Goal: Check status: Check status

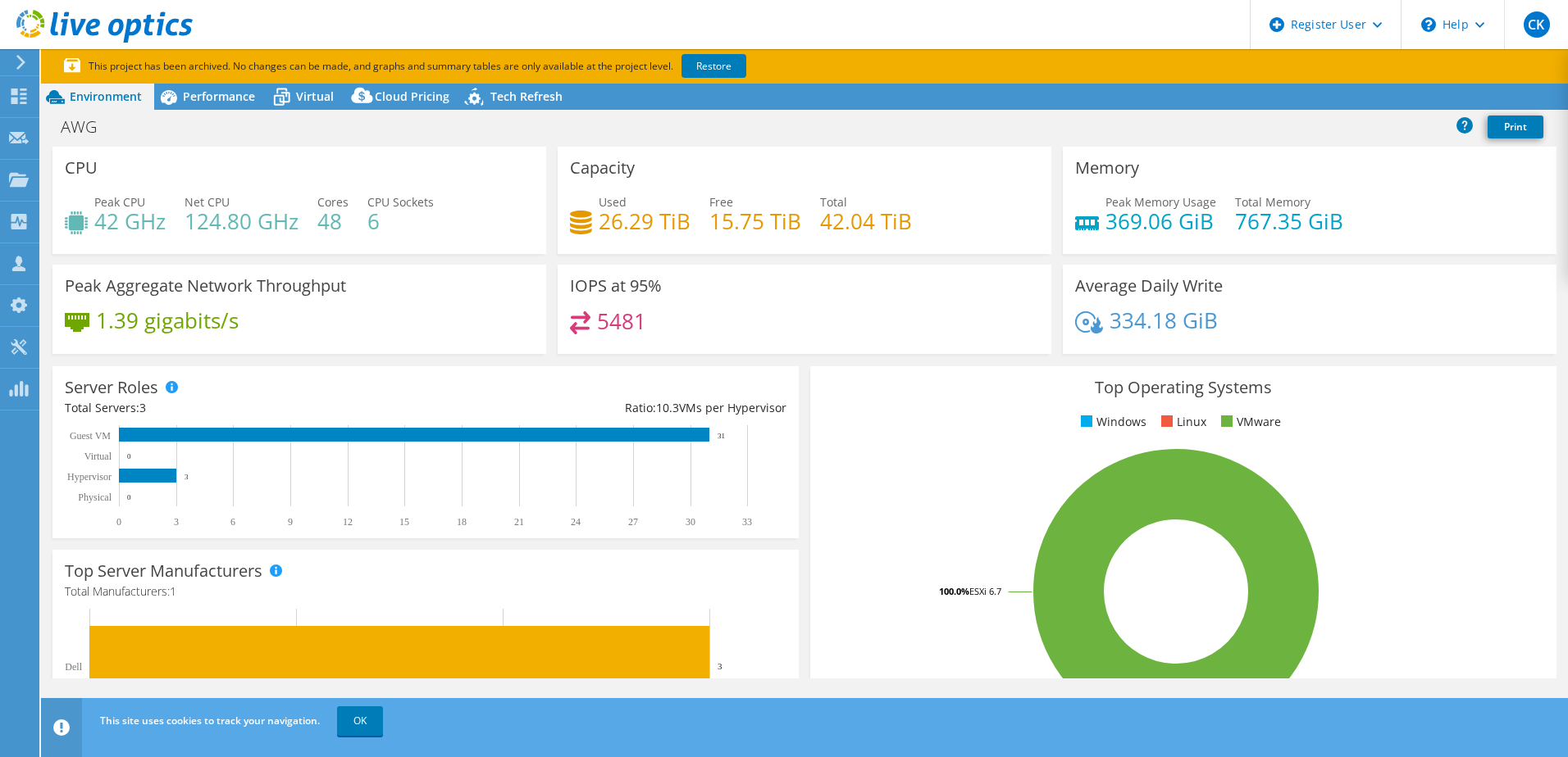
select select "USWest"
select select "USD"
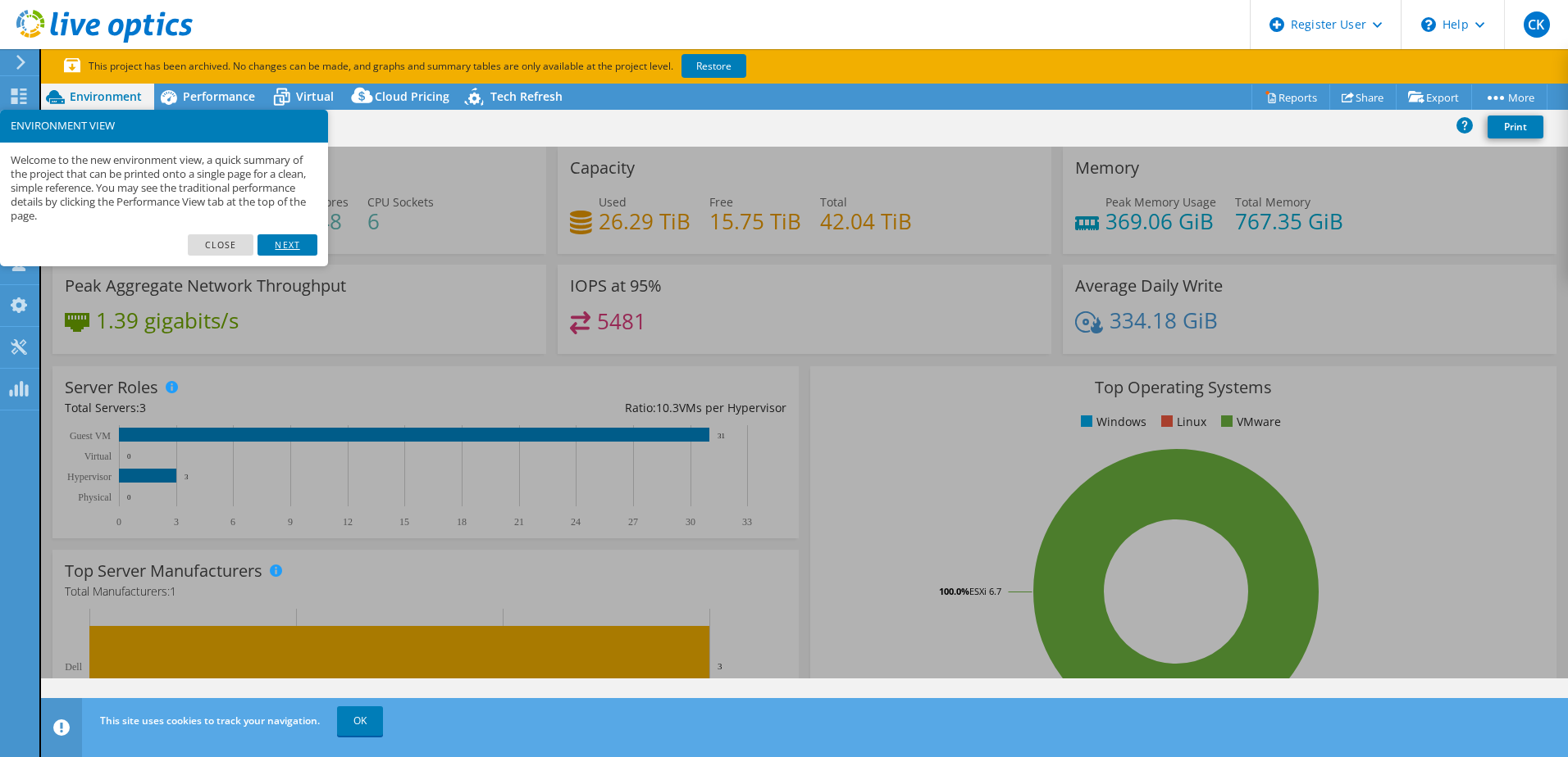
click at [283, 244] on link "Next" at bounding box center [286, 245] width 59 height 22
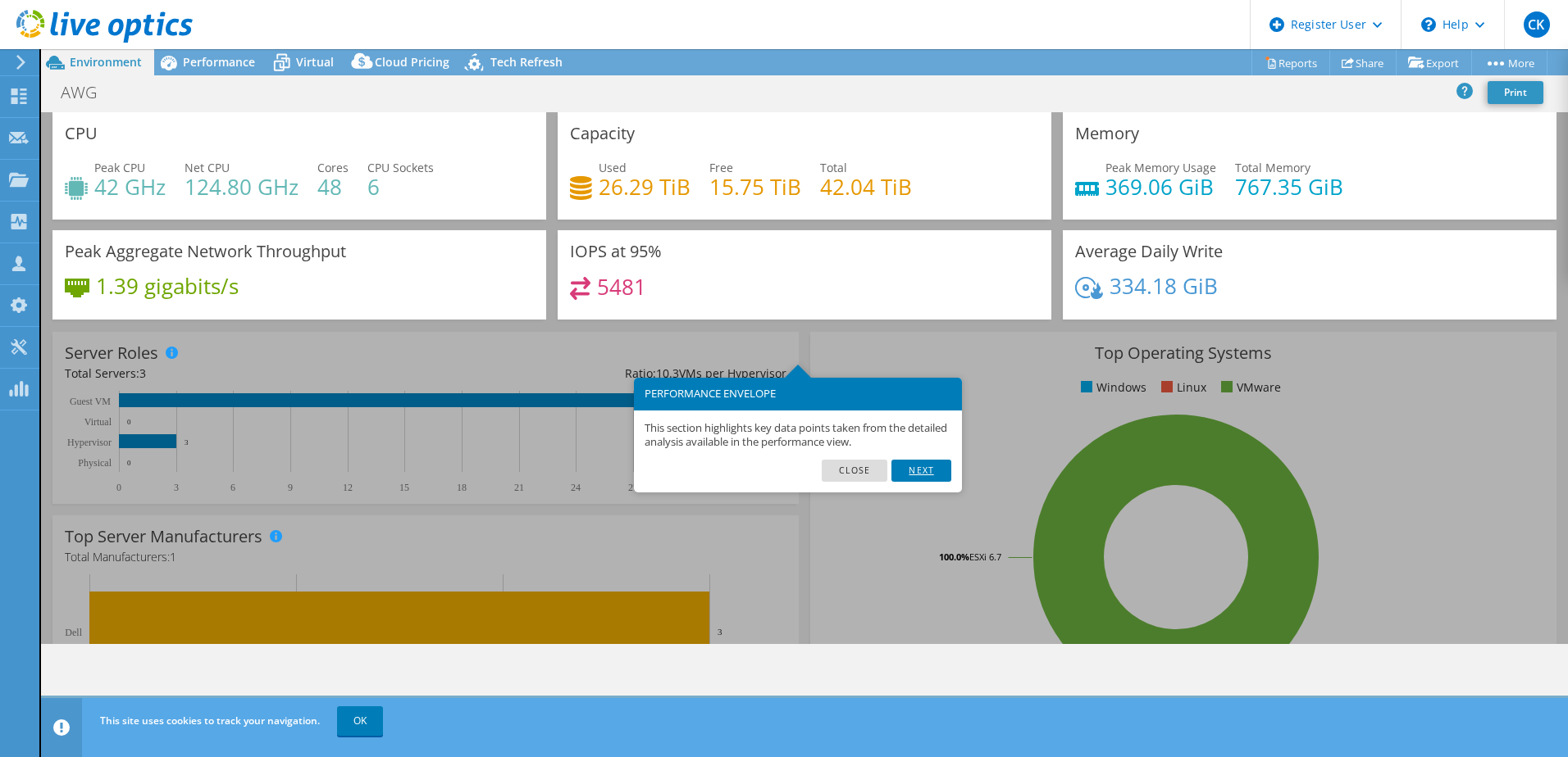
click at [895, 466] on link "Next" at bounding box center [921, 471] width 59 height 22
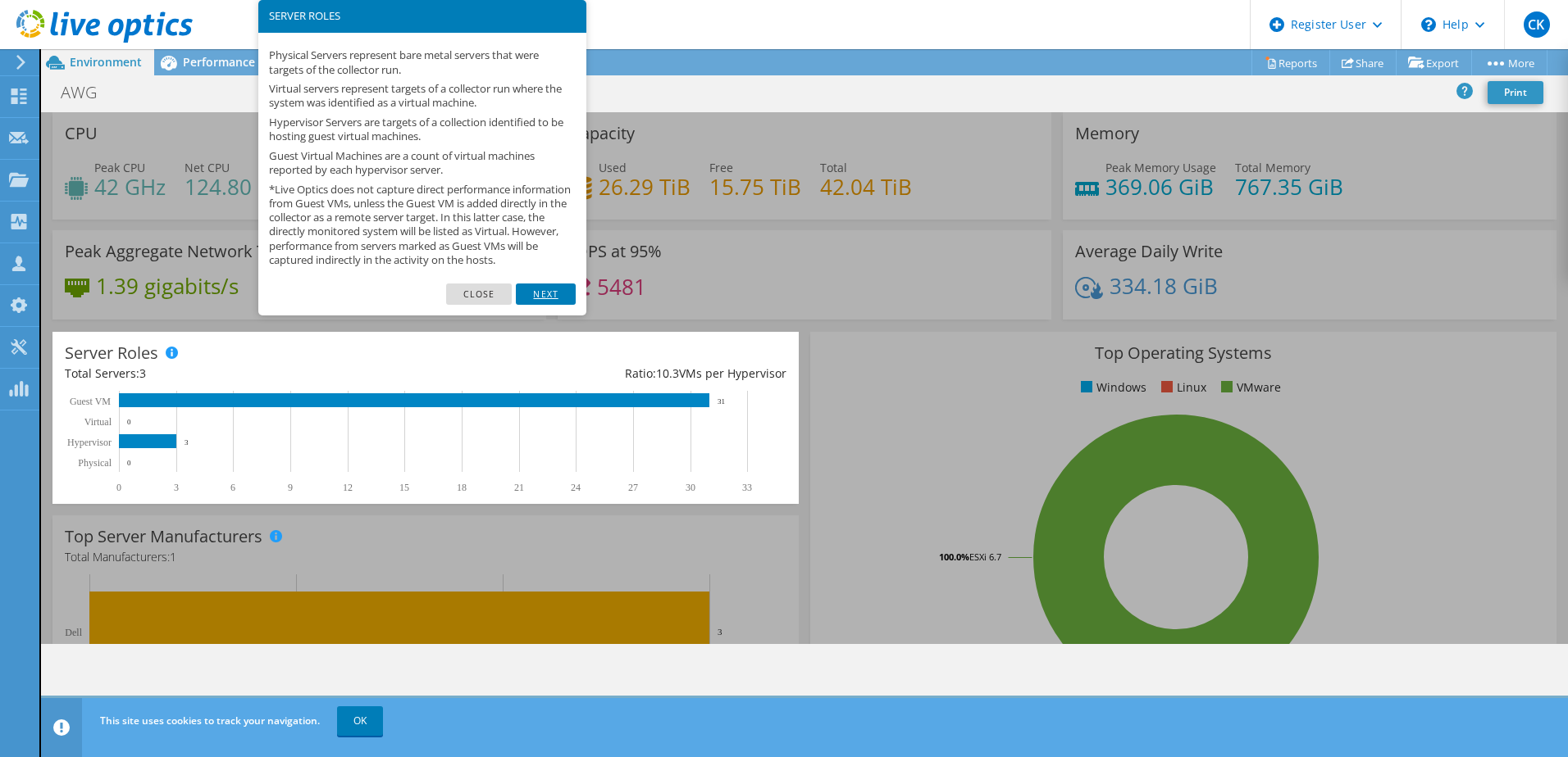
click at [547, 305] on link "Next" at bounding box center [544, 294] width 59 height 22
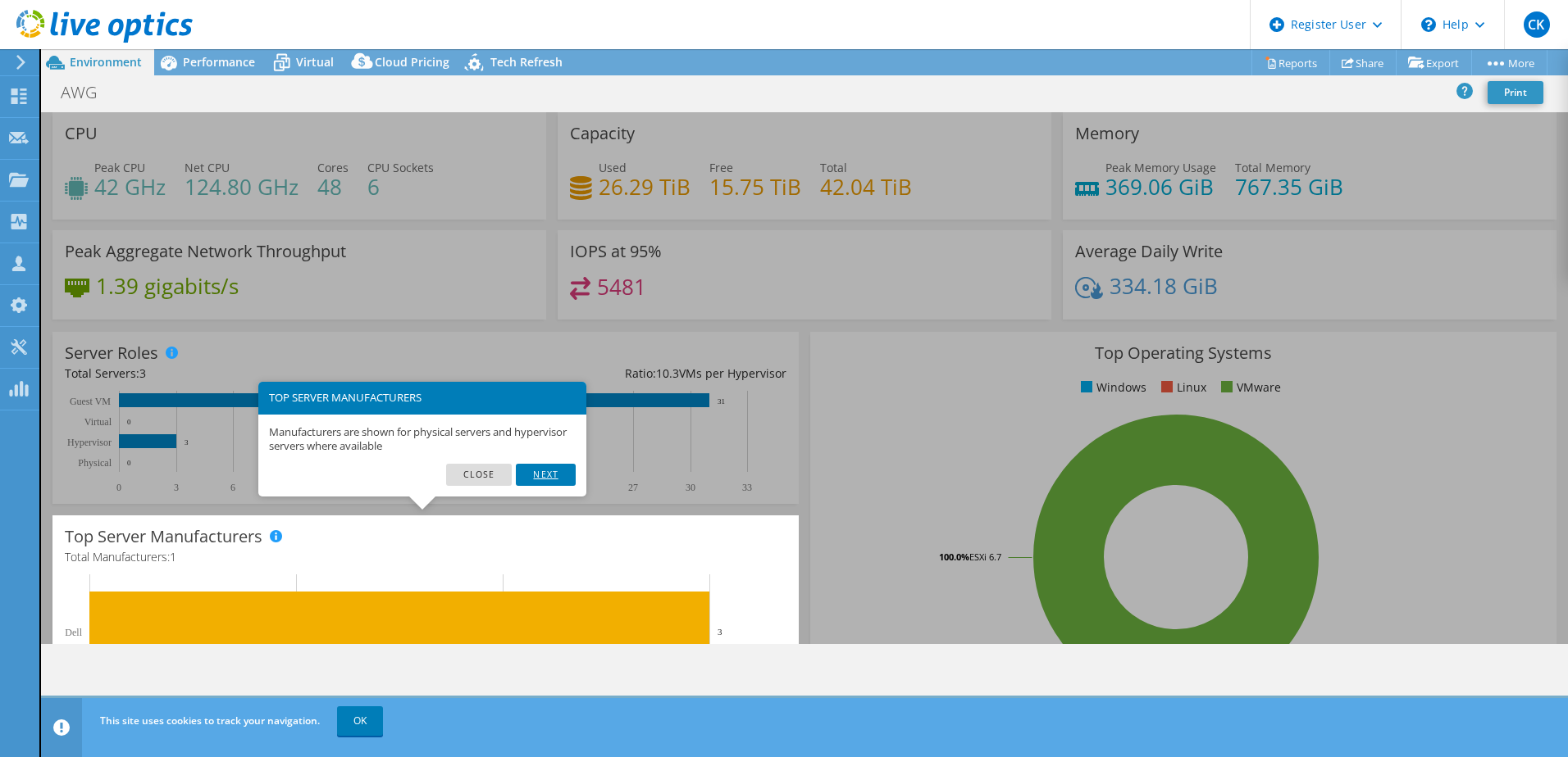
click at [532, 479] on link "Next" at bounding box center [544, 475] width 59 height 22
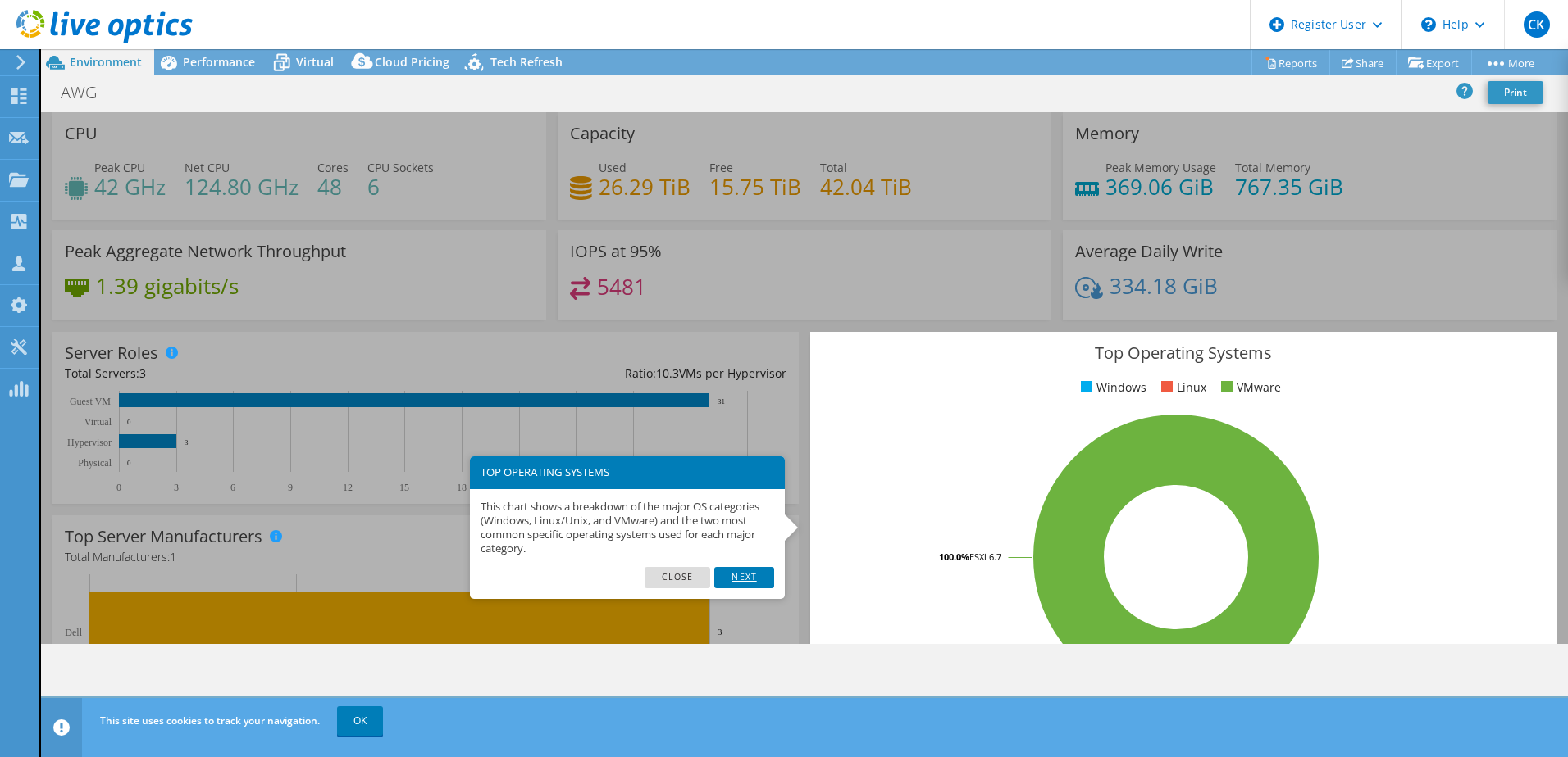
click at [739, 578] on link "Next" at bounding box center [743, 578] width 59 height 22
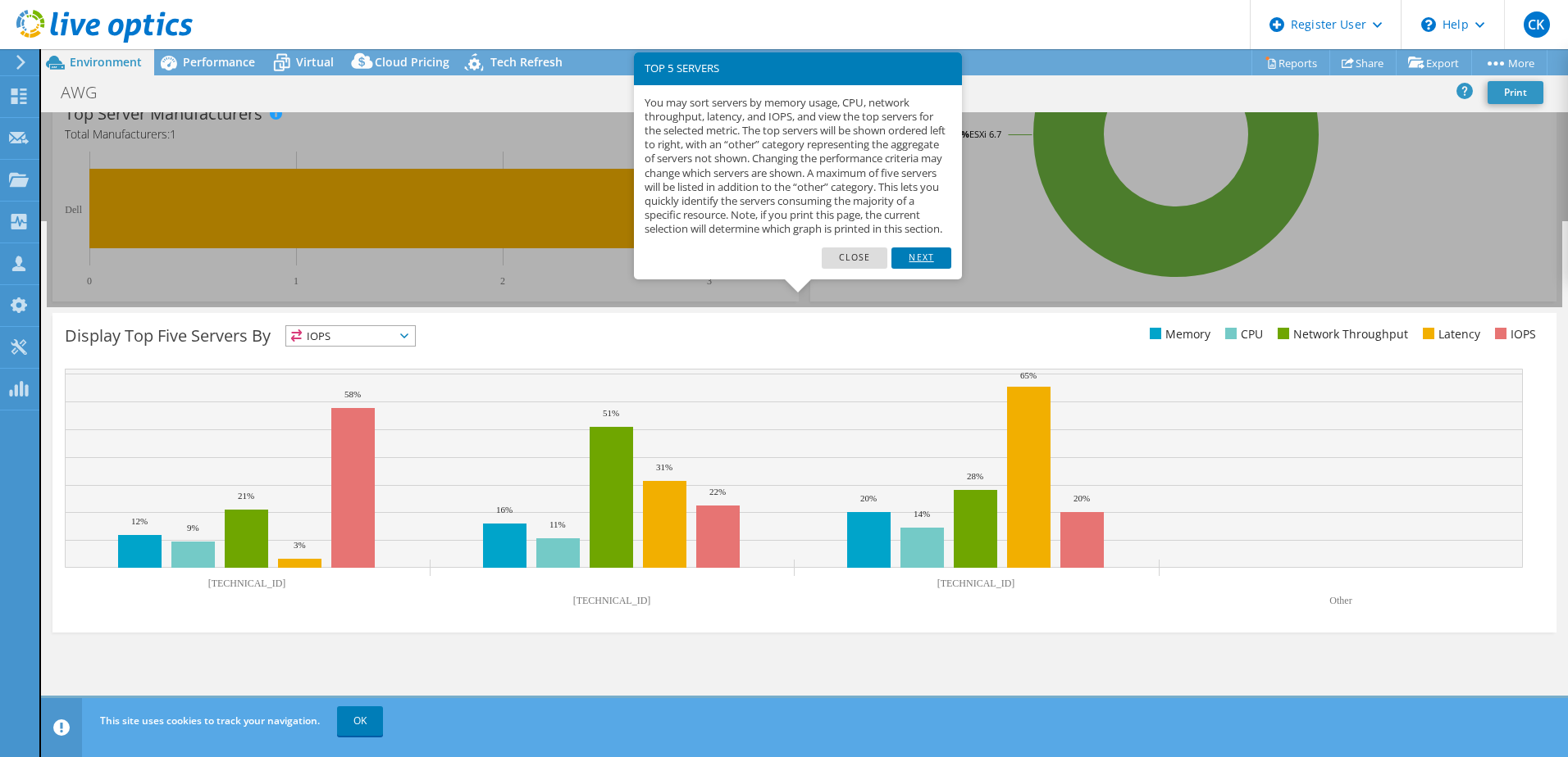
click at [910, 268] on link "Next" at bounding box center [921, 258] width 59 height 22
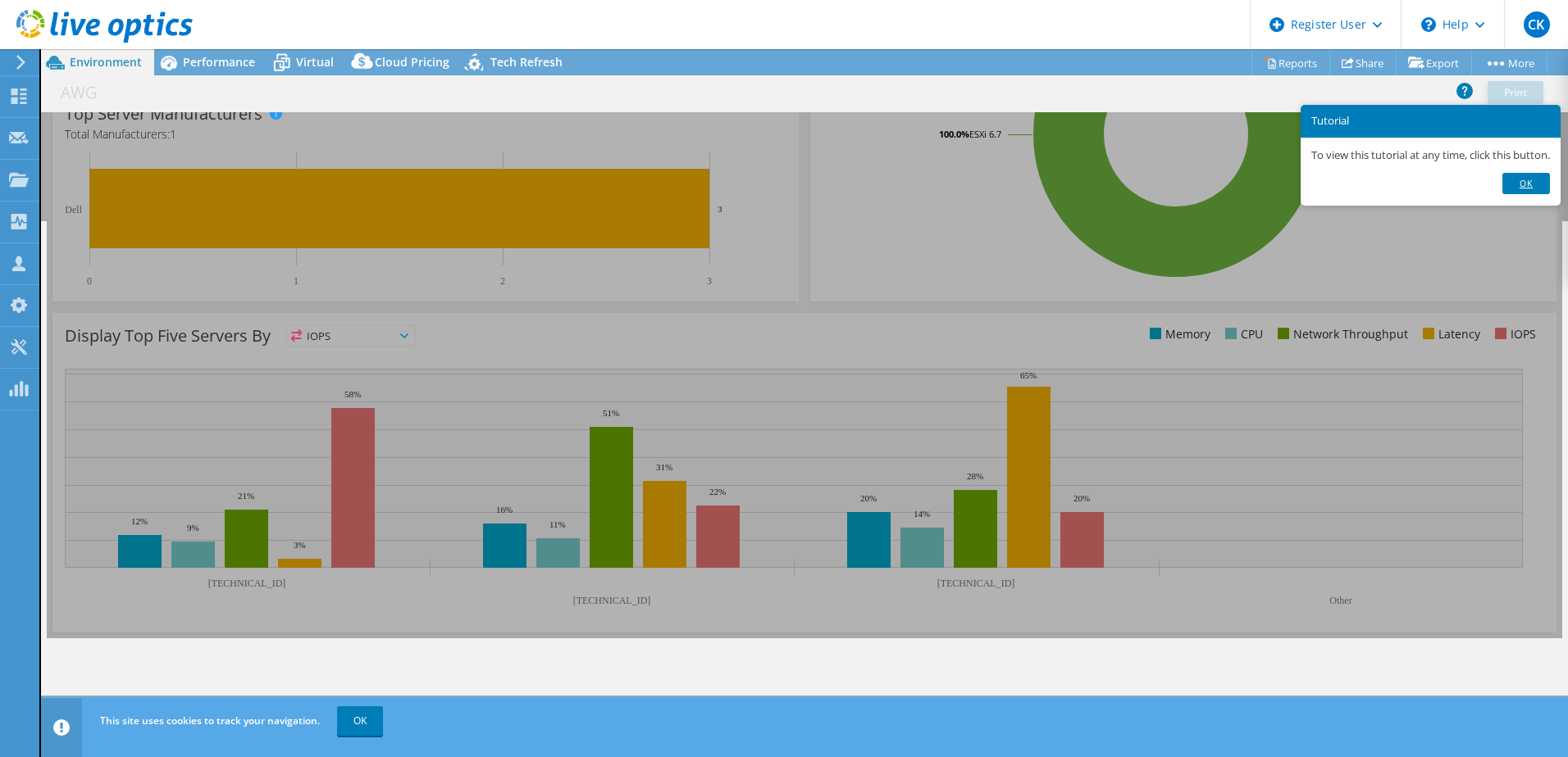
click at [1532, 183] on link "Ok" at bounding box center [1526, 184] width 48 height 22
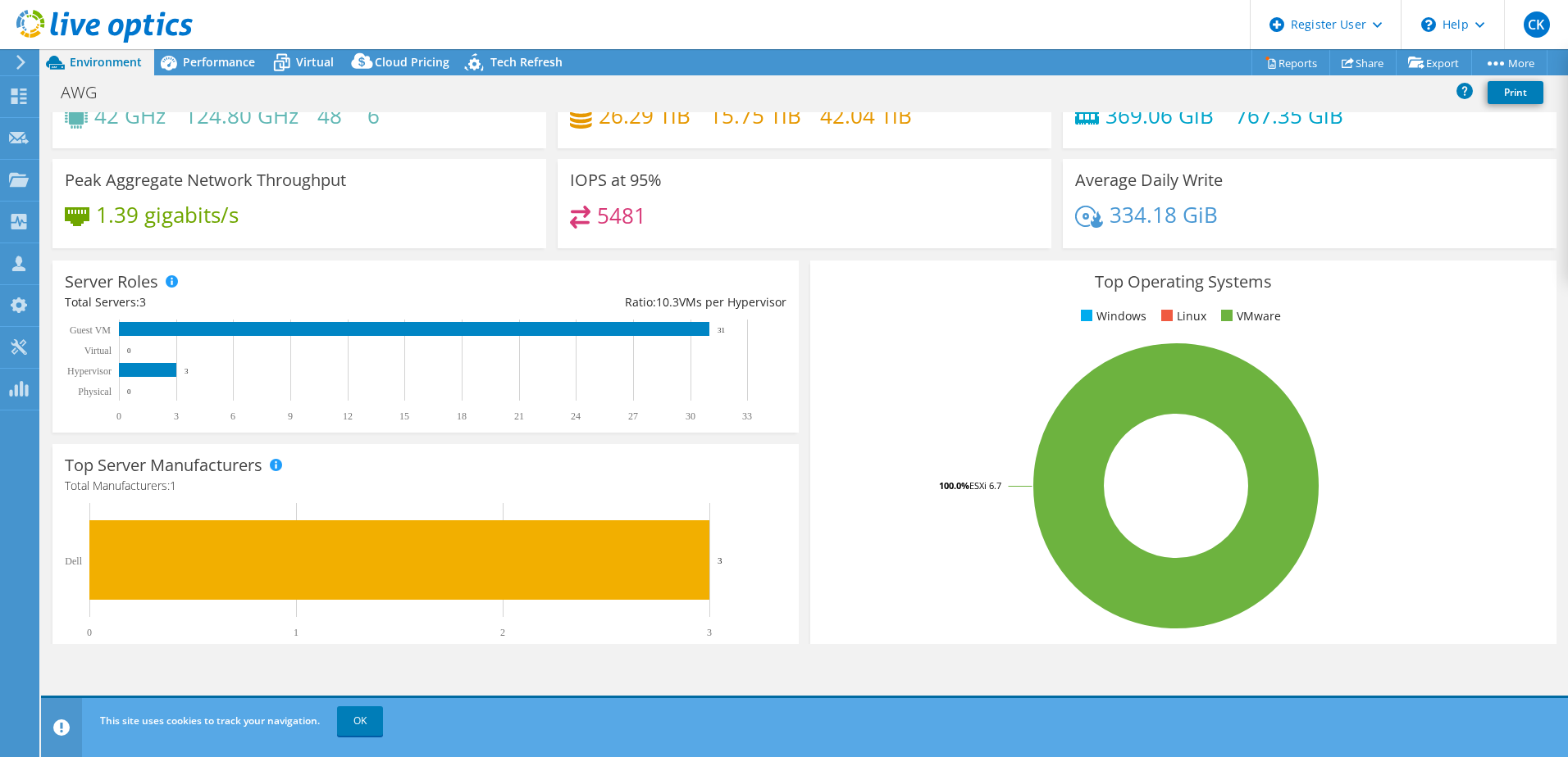
scroll to position [0, 0]
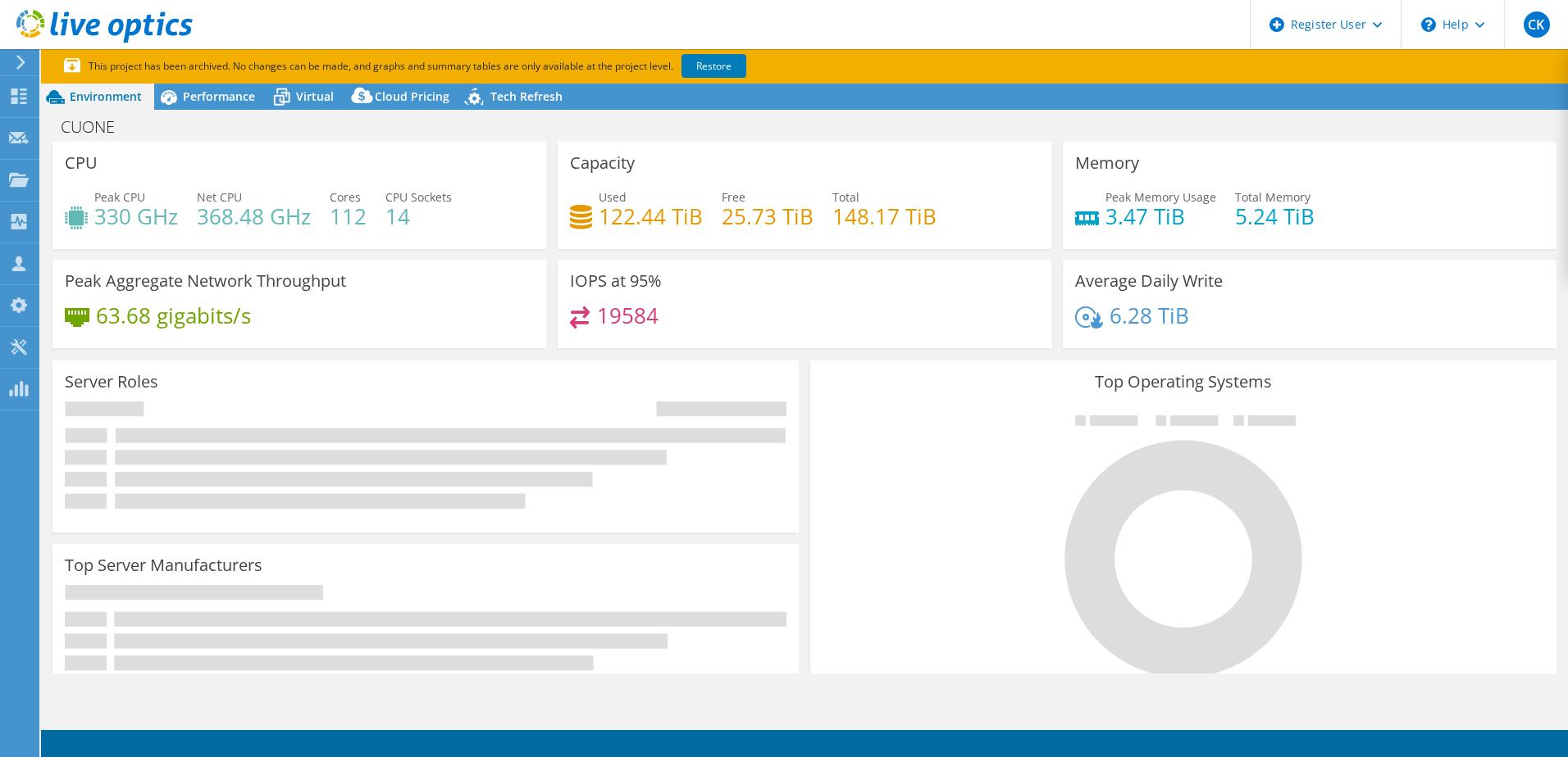
select select "USD"
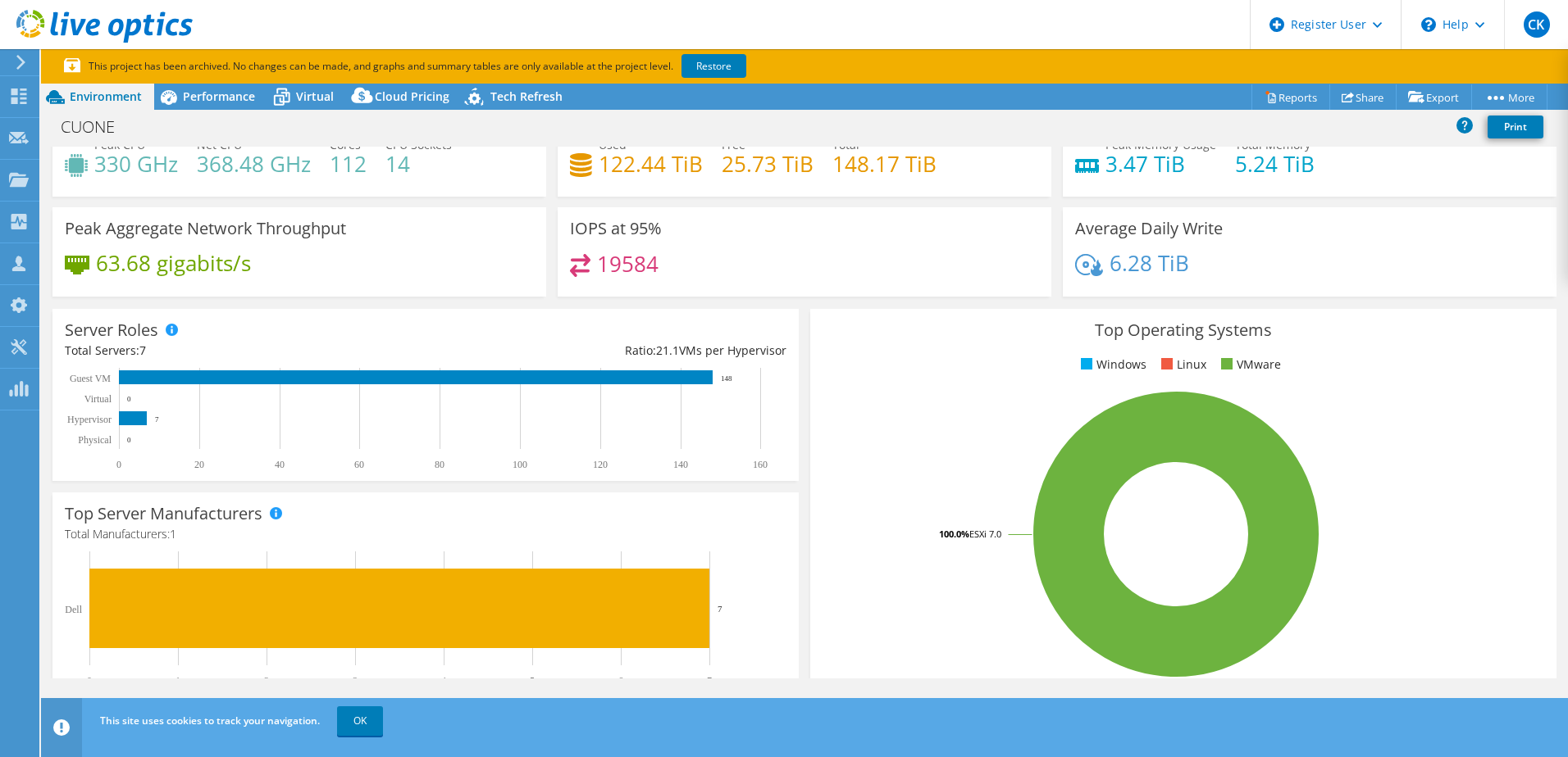
scroll to position [82, 0]
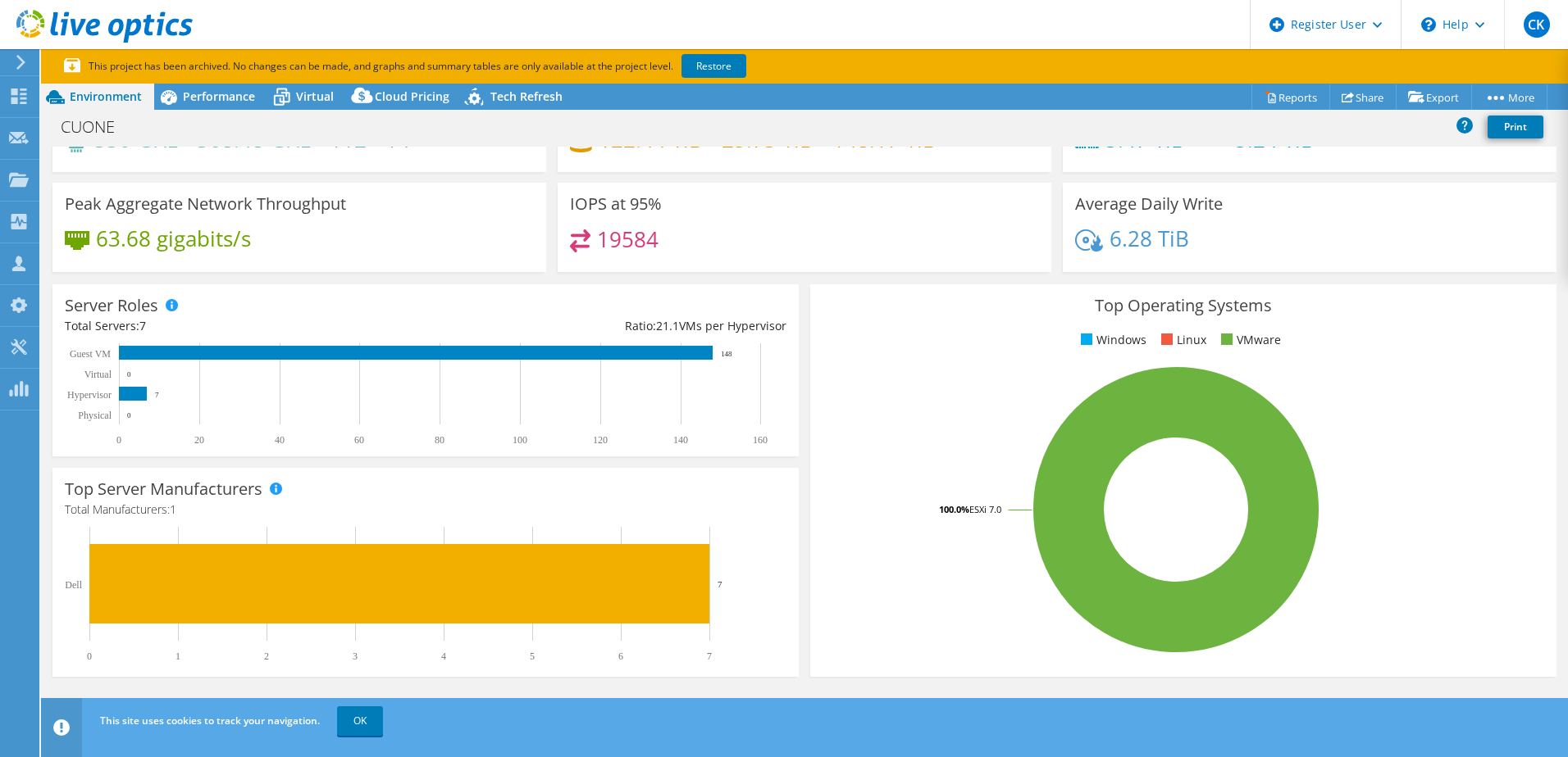
click at [18, 61] on icon at bounding box center [21, 62] width 13 height 14
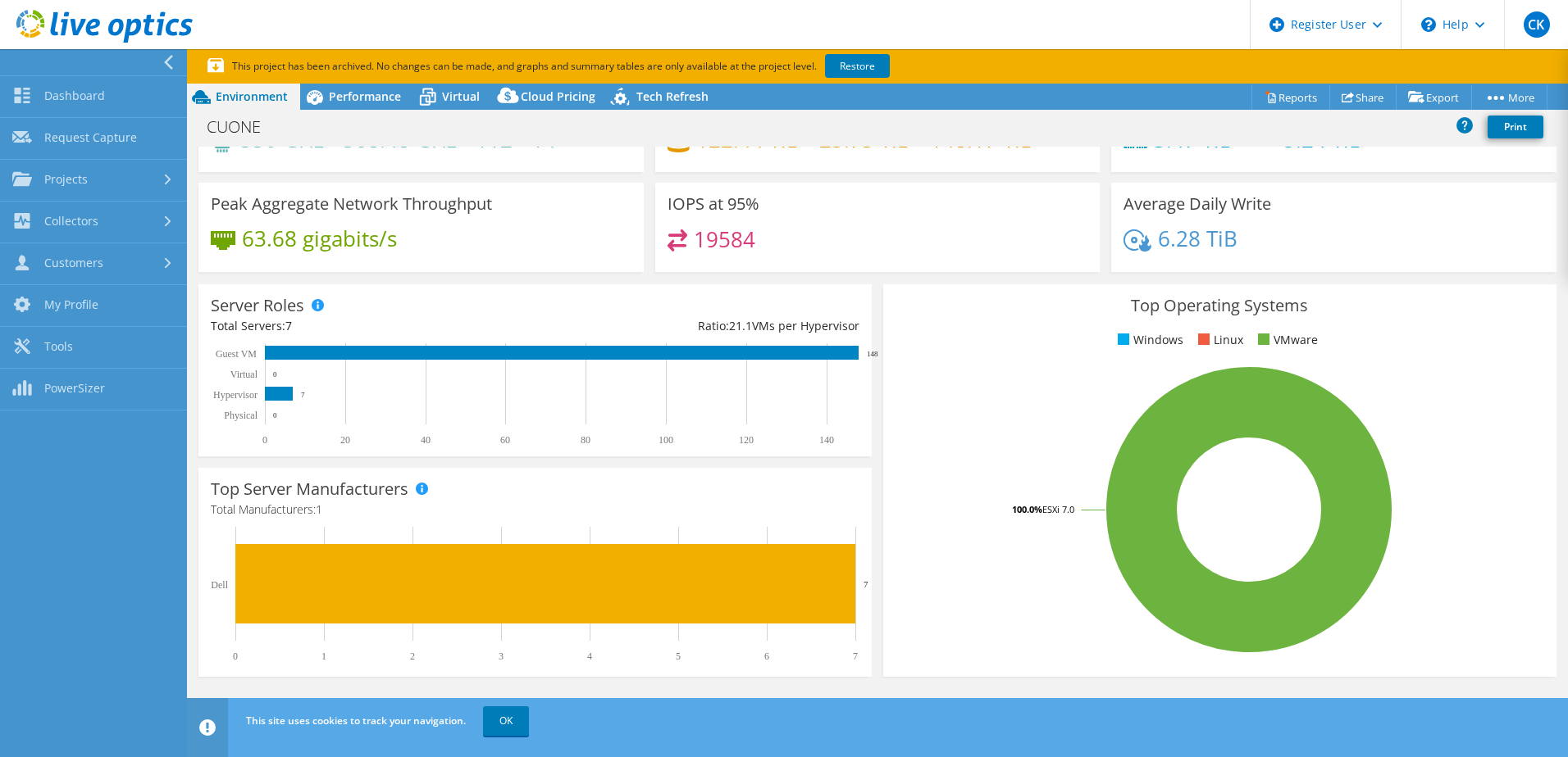
scroll to position [0, 0]
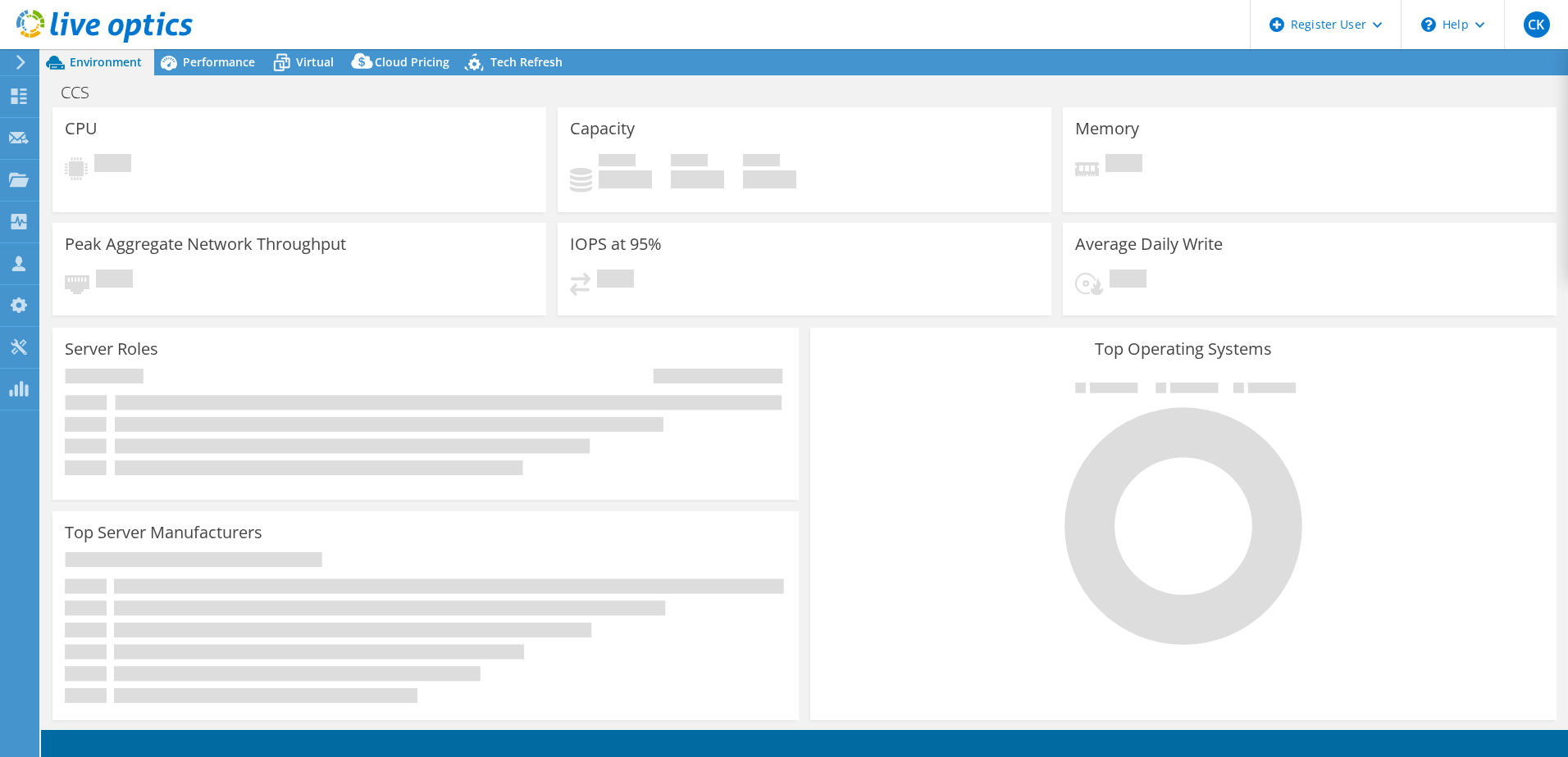
select select "USD"
select select "USEast"
